Goal: Information Seeking & Learning: Find specific fact

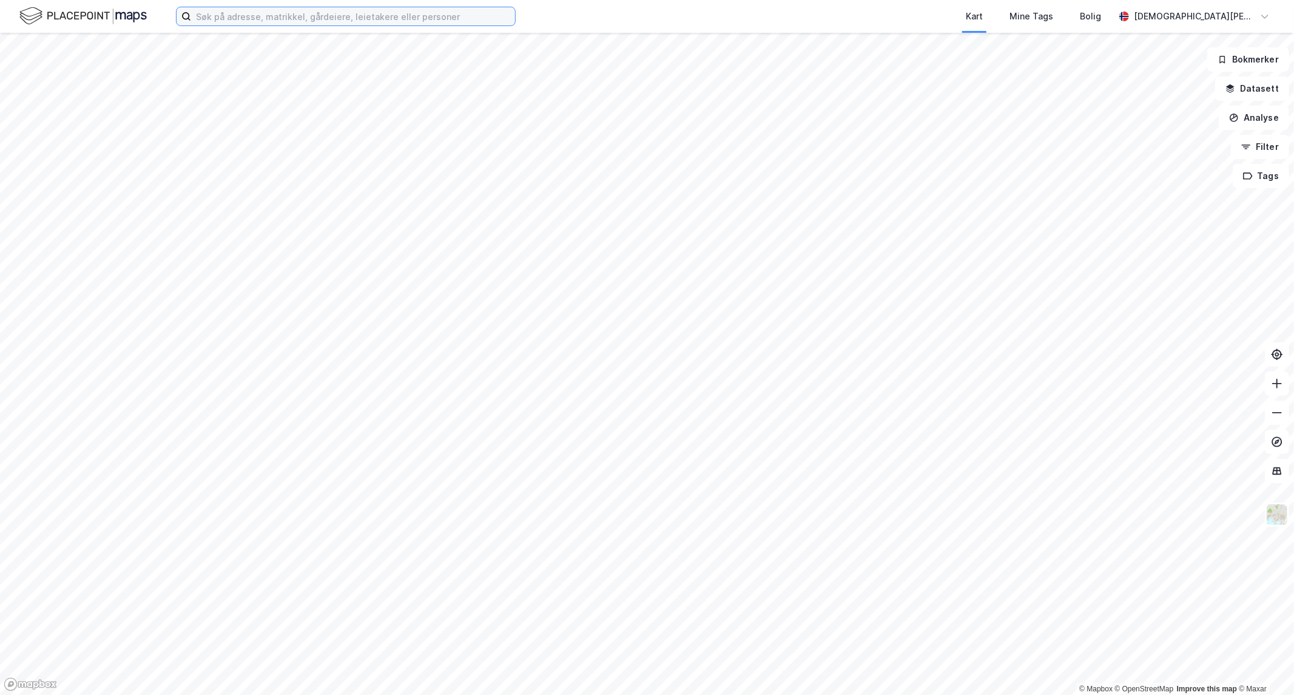
click at [342, 19] on input at bounding box center [353, 16] width 324 height 18
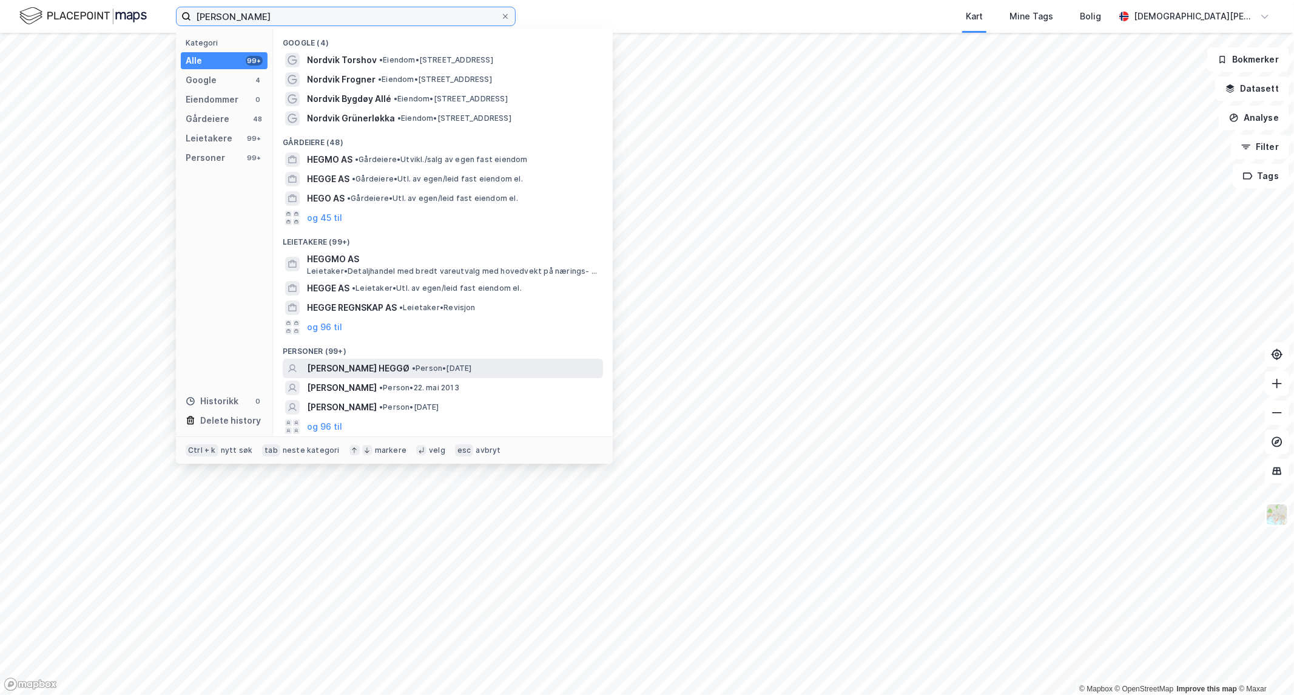
type input "[PERSON_NAME]"
click at [373, 362] on span "[PERSON_NAME] HEGGØ" at bounding box center [358, 368] width 103 height 15
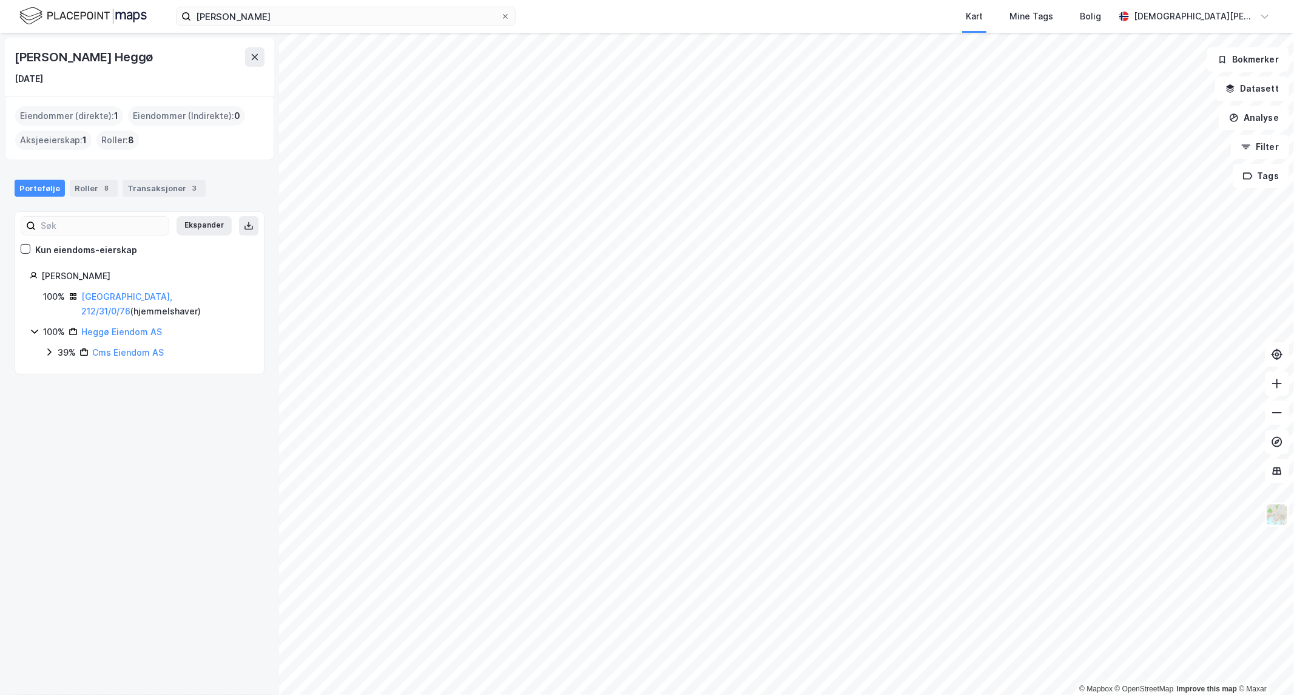
click at [130, 289] on div "[GEOGRAPHIC_DATA], 212/31/0/76 ( hjemmelshaver )" at bounding box center [165, 303] width 168 height 29
click at [132, 294] on link "[GEOGRAPHIC_DATA], 212/31/0/76" at bounding box center [126, 303] width 91 height 25
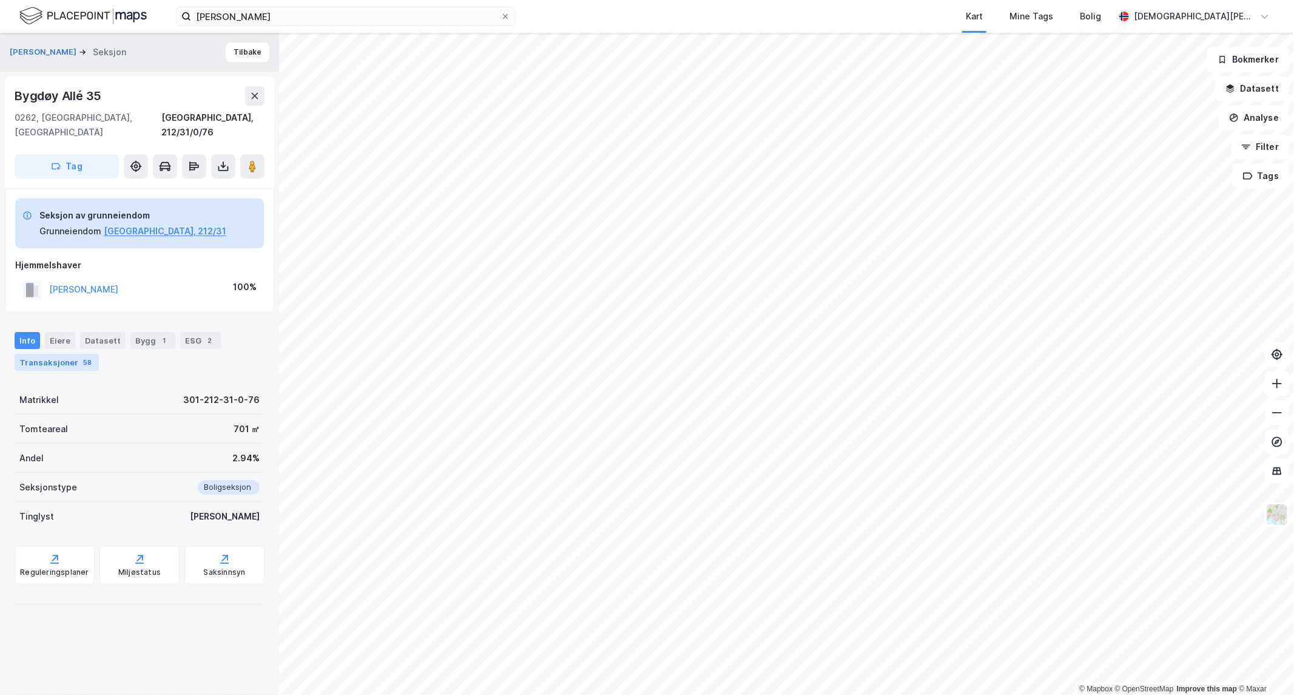
click at [68, 354] on div "Transaksjoner 58" at bounding box center [57, 362] width 84 height 17
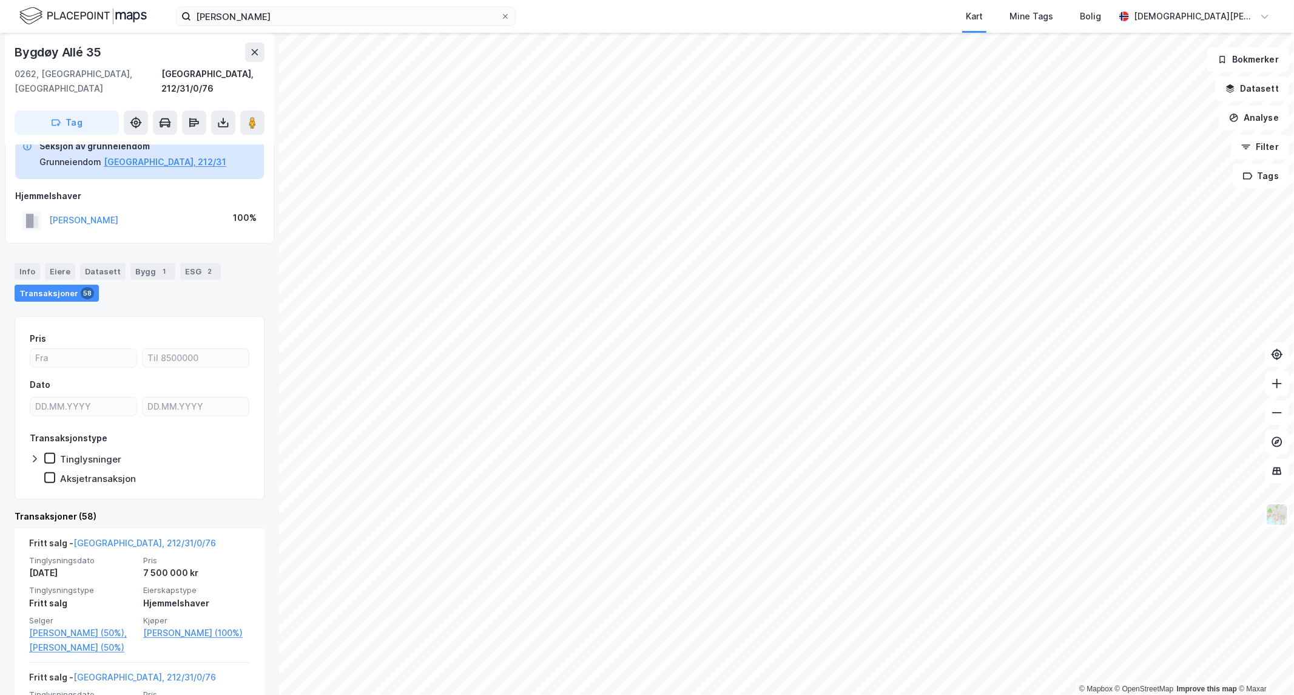
scroll to position [202, 0]
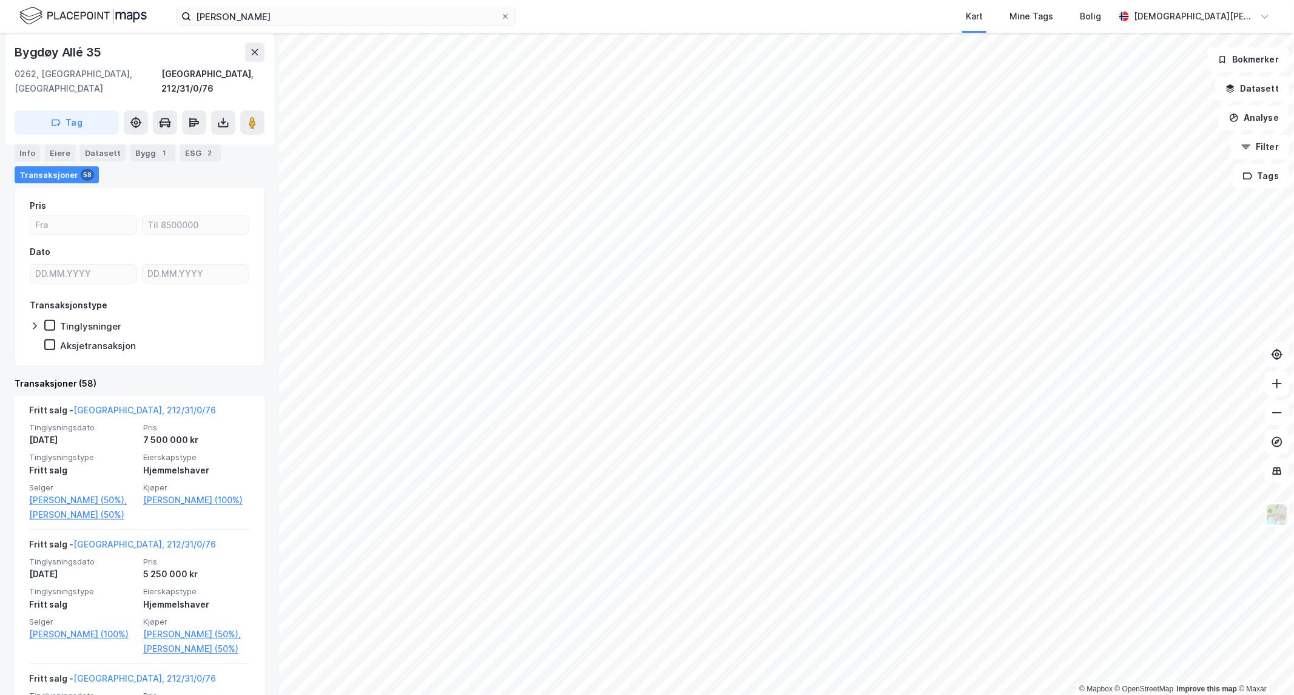
click at [176, 376] on div "Transaksjoner (58)" at bounding box center [140, 383] width 250 height 15
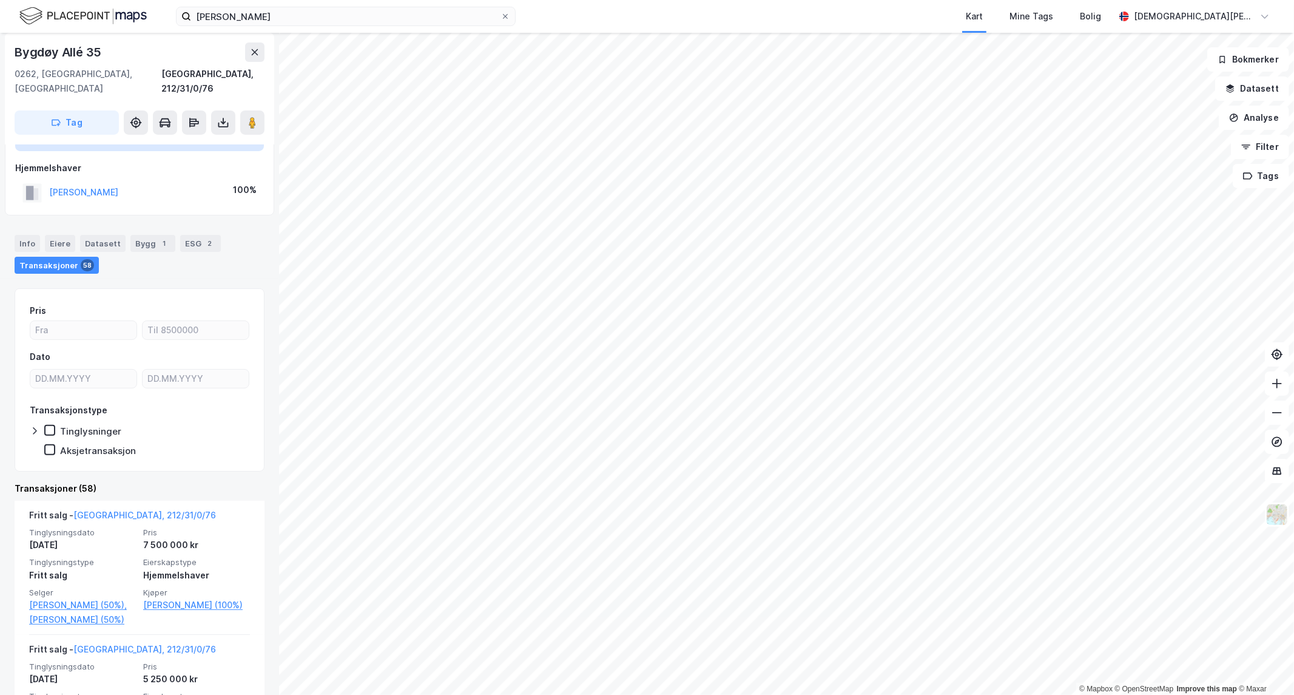
scroll to position [0, 0]
